Goal: Transaction & Acquisition: Book appointment/travel/reservation

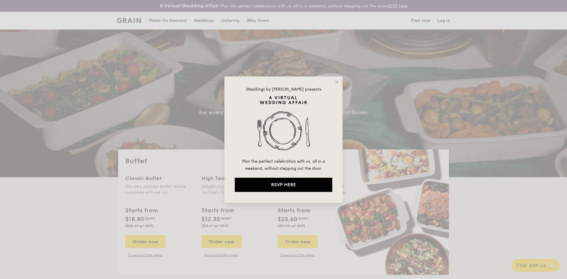
select select
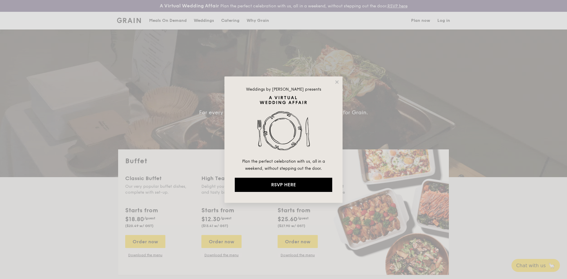
click at [334, 80] on div "Weddings by [PERSON_NAME] presents Plan the perfect celebration with us, all in…" at bounding box center [283, 139] width 118 height 126
click at [337, 81] on icon at bounding box center [336, 81] width 3 height 3
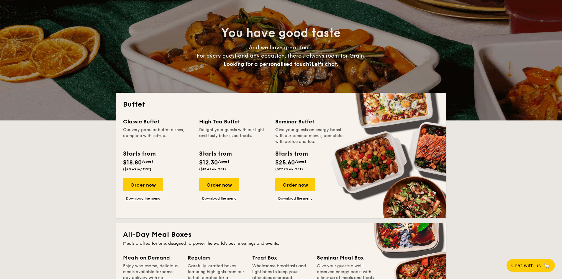
scroll to position [59, 0]
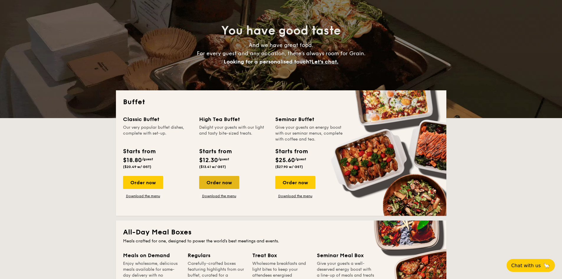
click at [216, 184] on div "Order now" at bounding box center [219, 182] width 40 height 13
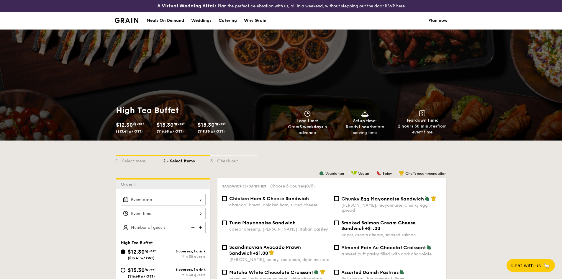
scroll to position [30, 0]
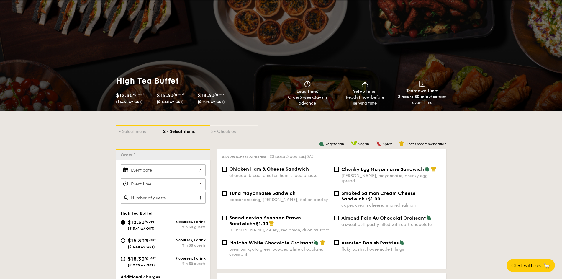
click at [187, 169] on div at bounding box center [163, 170] width 85 height 12
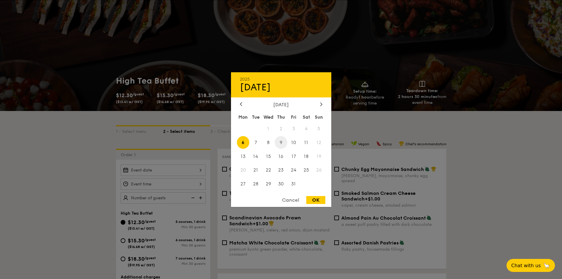
click at [280, 143] on span "9" at bounding box center [281, 142] width 13 height 13
click at [64, 151] on div at bounding box center [281, 139] width 562 height 279
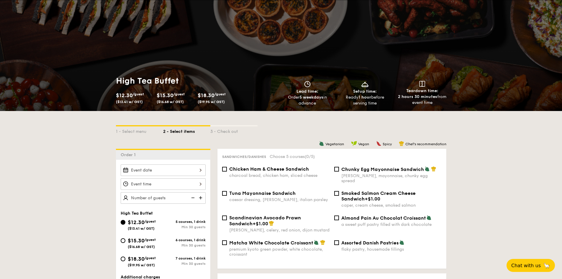
click at [202, 170] on div at bounding box center [163, 170] width 85 height 12
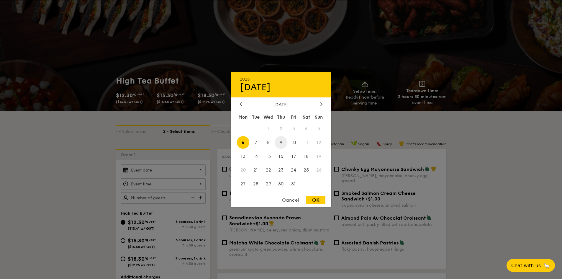
click at [282, 144] on span "9" at bounding box center [281, 142] width 13 height 13
click at [321, 200] on div "OK" at bounding box center [315, 200] width 19 height 8
type input "[DATE]"
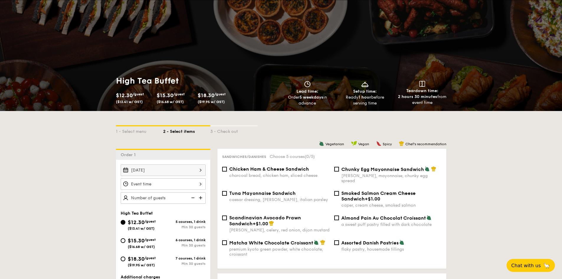
click at [197, 186] on div at bounding box center [163, 184] width 85 height 12
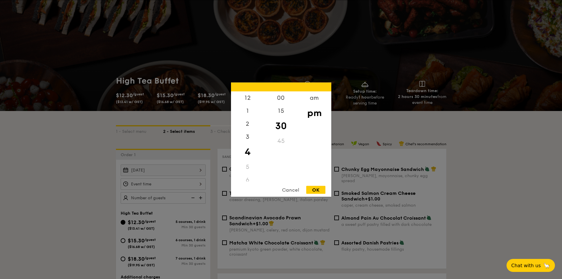
click at [320, 191] on div "OK" at bounding box center [315, 190] width 19 height 8
type input "4:30PM"
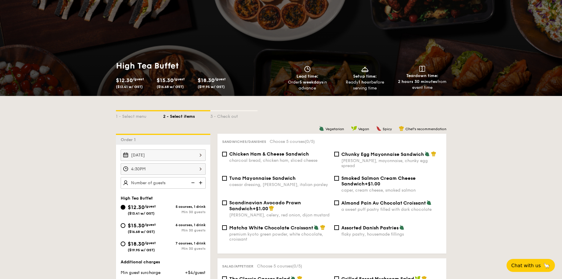
scroll to position [59, 0]
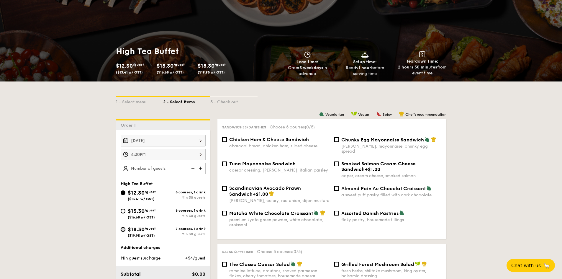
click at [125, 229] on input "$18.30 /guest ($19.95 w/ GST) 7 courses, 1 drink Min 30 guests" at bounding box center [123, 229] width 5 height 5
radio input "true"
click at [185, 154] on div "4:30PM" at bounding box center [163, 155] width 85 height 12
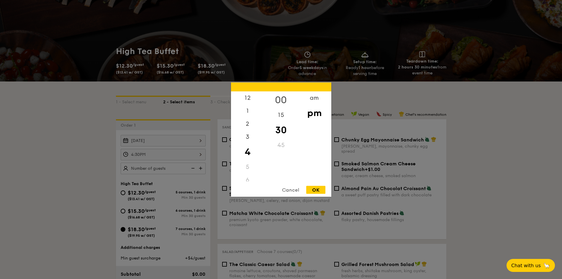
click at [280, 98] on div "00" at bounding box center [280, 99] width 33 height 17
click at [281, 131] on div "30" at bounding box center [280, 129] width 33 height 17
click at [170, 156] on div at bounding box center [281, 139] width 562 height 279
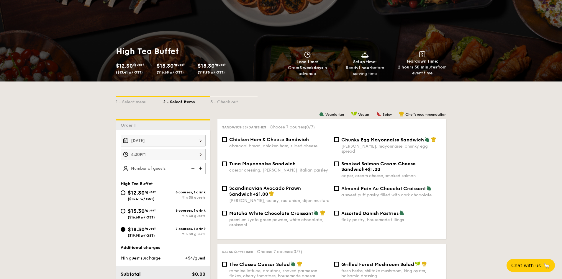
click at [201, 168] on img at bounding box center [201, 168] width 9 height 11
type input "35 guests"
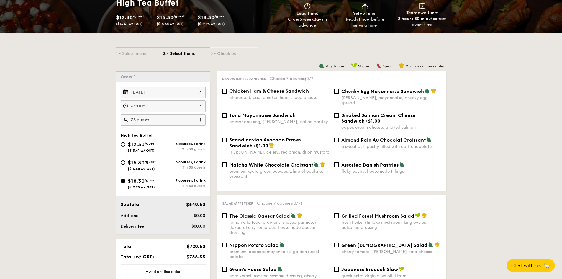
scroll to position [118, 0]
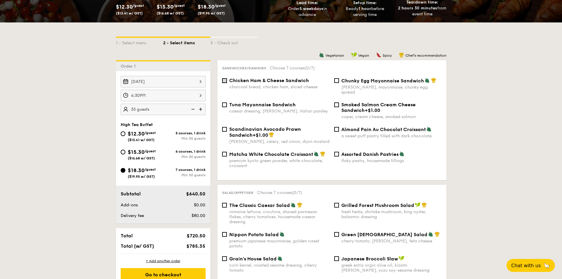
click at [224, 81] on input "Chicken Ham & Cheese Sandwich charcoal bread, chicken ham, sliced cheese" at bounding box center [224, 80] width 5 height 5
checkbox input "true"
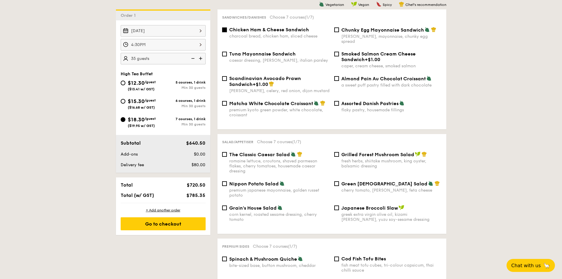
scroll to position [177, 0]
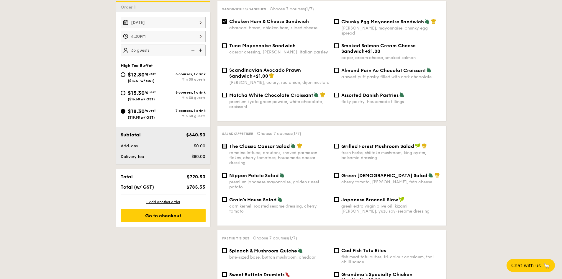
click at [226, 144] on input "The Classic Caesar Salad romaine lettuce, croutons, shaved parmesan flakes, che…" at bounding box center [224, 146] width 5 height 5
checkbox input "true"
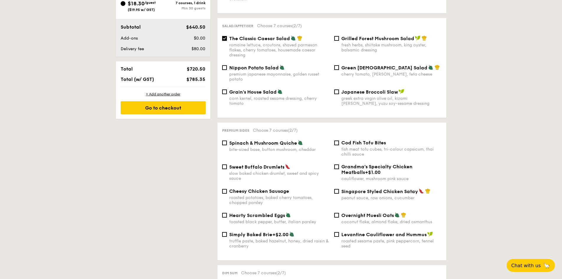
scroll to position [295, 0]
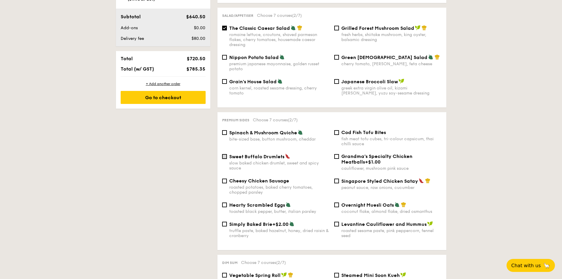
click at [224, 154] on input "Sweet Buffalo Drumlets slow baked chicken drumlet, sweet and spicy sauce" at bounding box center [224, 156] width 5 height 5
checkbox input "true"
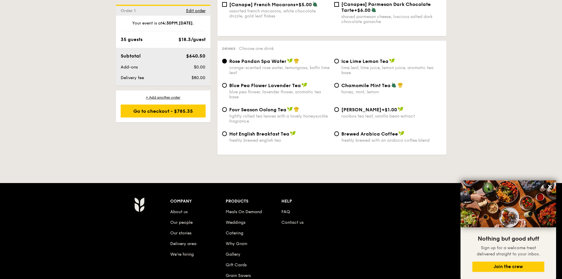
scroll to position [1004, 0]
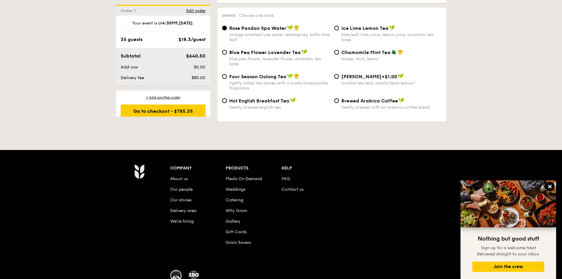
click at [551, 185] on icon at bounding box center [550, 186] width 5 height 5
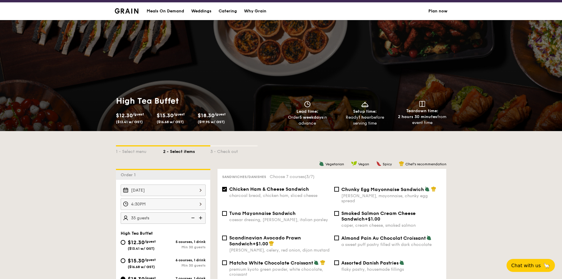
scroll to position [0, 0]
